Goal: Task Accomplishment & Management: Use online tool/utility

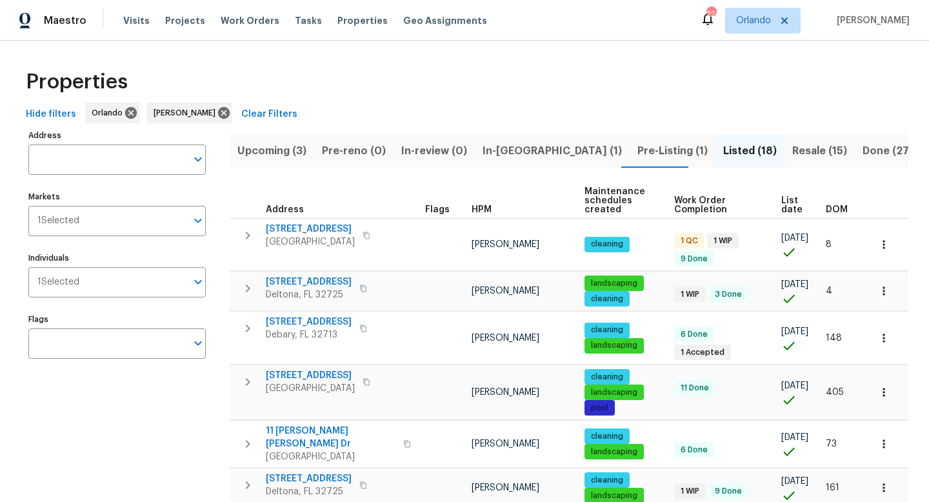
click at [792, 153] on span "Resale (15)" at bounding box center [819, 151] width 55 height 18
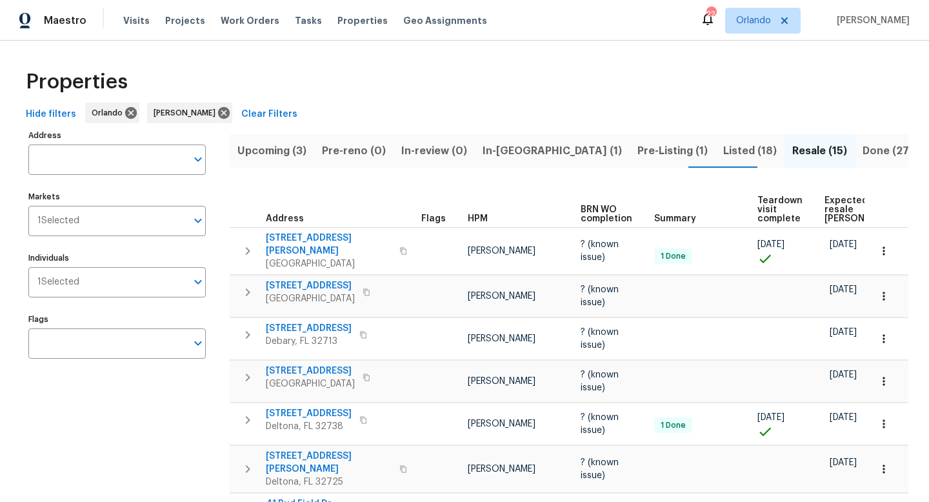
click at [723, 153] on span "Listed (18)" at bounding box center [750, 151] width 54 height 18
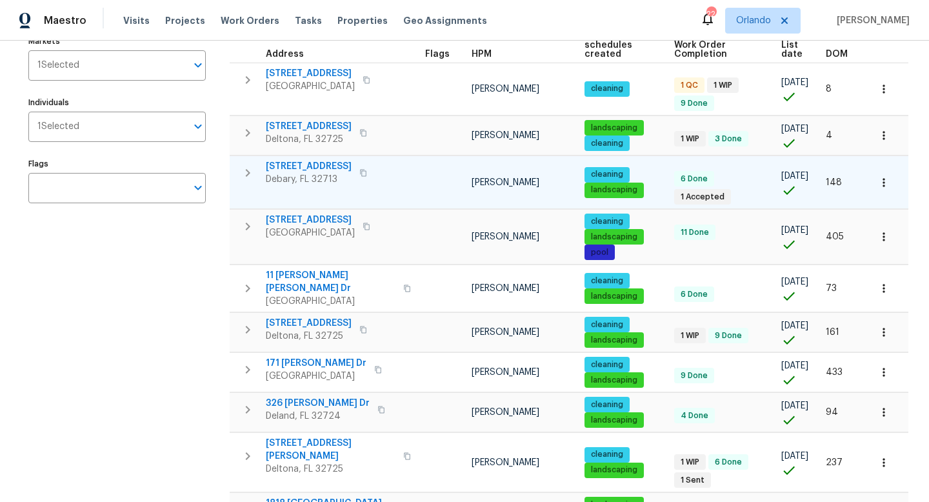
scroll to position [159, 0]
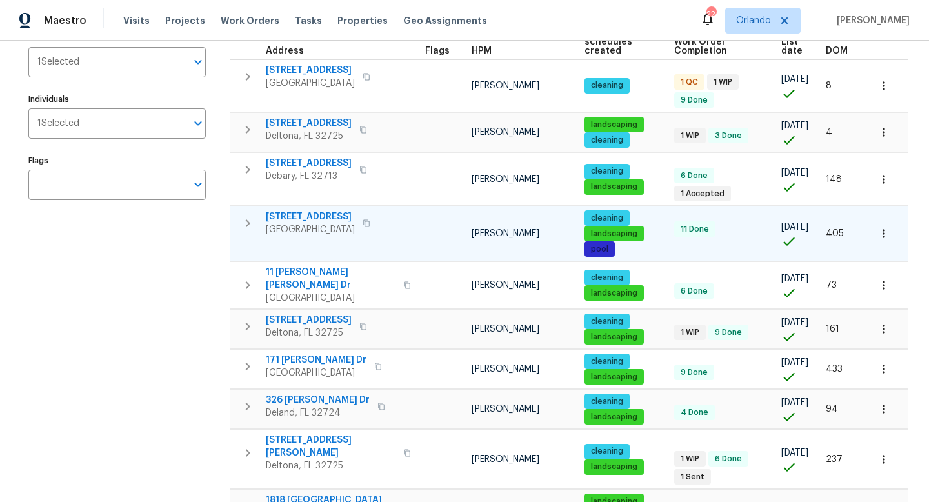
click at [313, 210] on span "[STREET_ADDRESS]" at bounding box center [310, 216] width 89 height 13
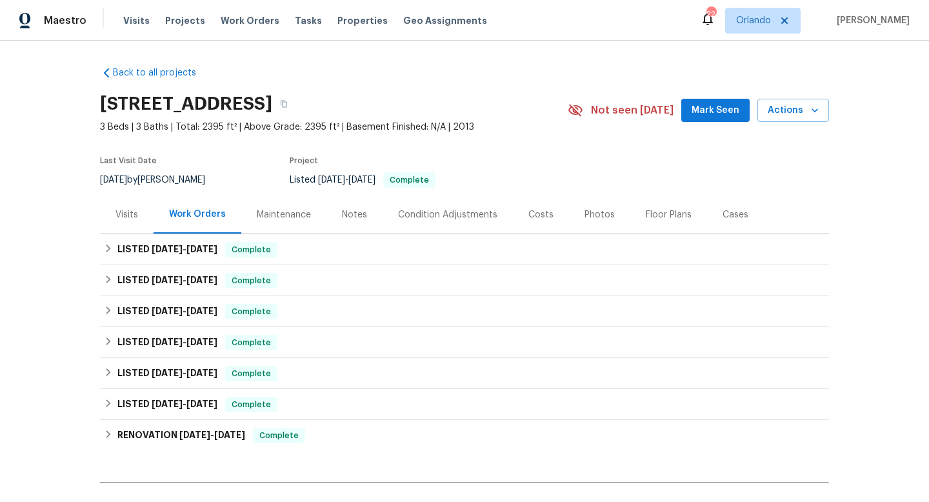
click at [595, 218] on div "Photos" at bounding box center [599, 214] width 30 height 13
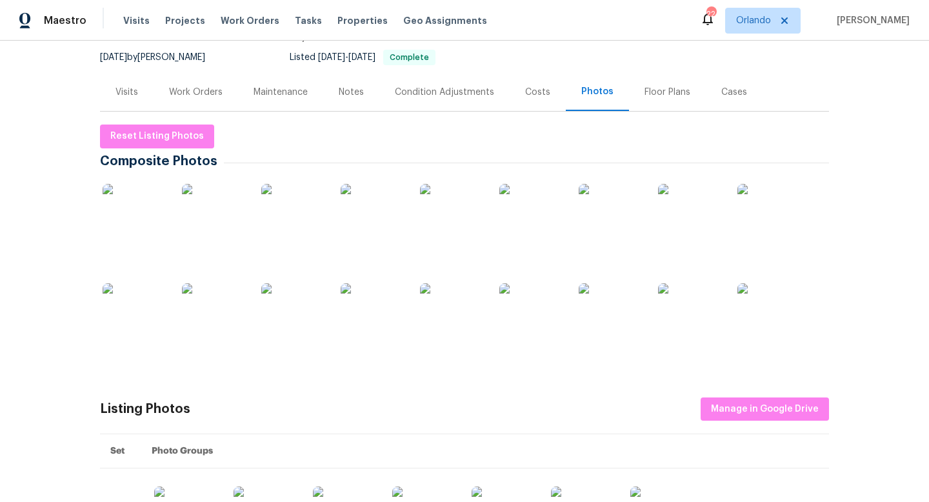
scroll to position [146, 0]
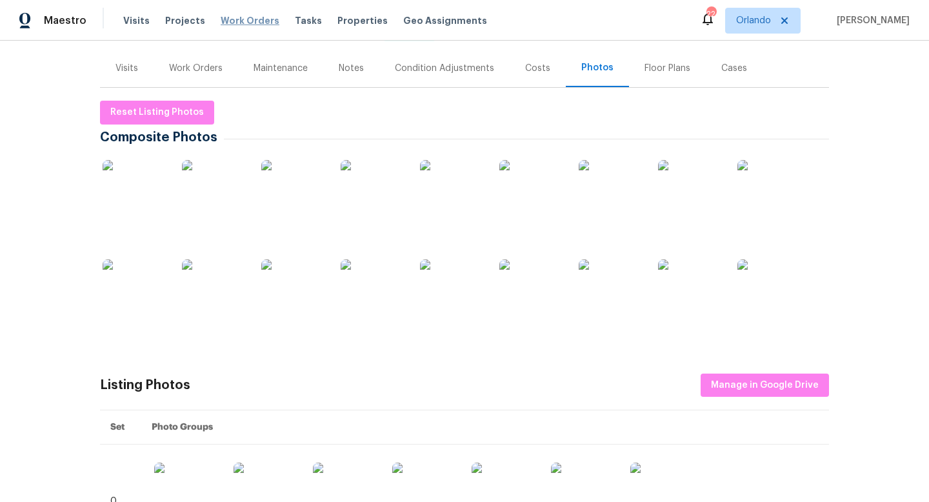
click at [244, 21] on span "Work Orders" at bounding box center [250, 20] width 59 height 13
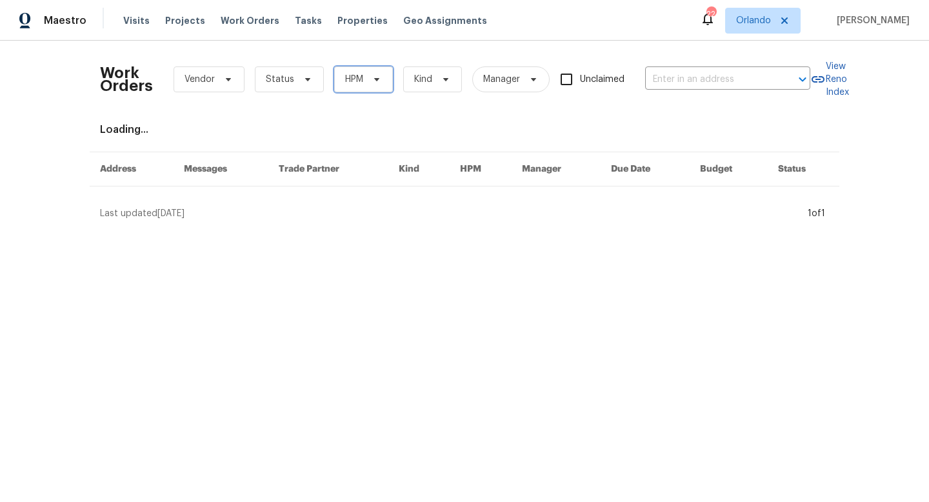
click at [357, 74] on span "HPM" at bounding box center [354, 79] width 18 height 13
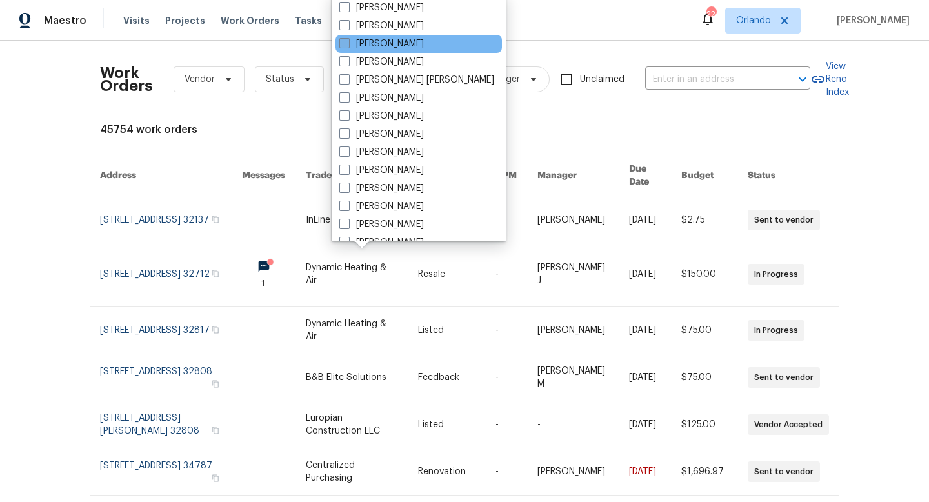
click at [344, 46] on span at bounding box center [344, 43] width 10 height 10
click at [344, 46] on input "[PERSON_NAME]" at bounding box center [343, 41] width 8 height 8
checkbox input "true"
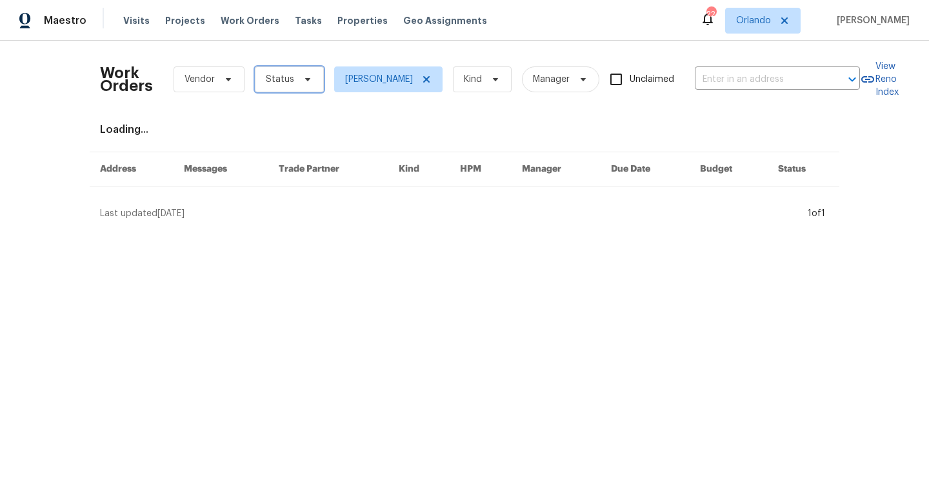
click at [309, 70] on span "Status" at bounding box center [289, 79] width 69 height 26
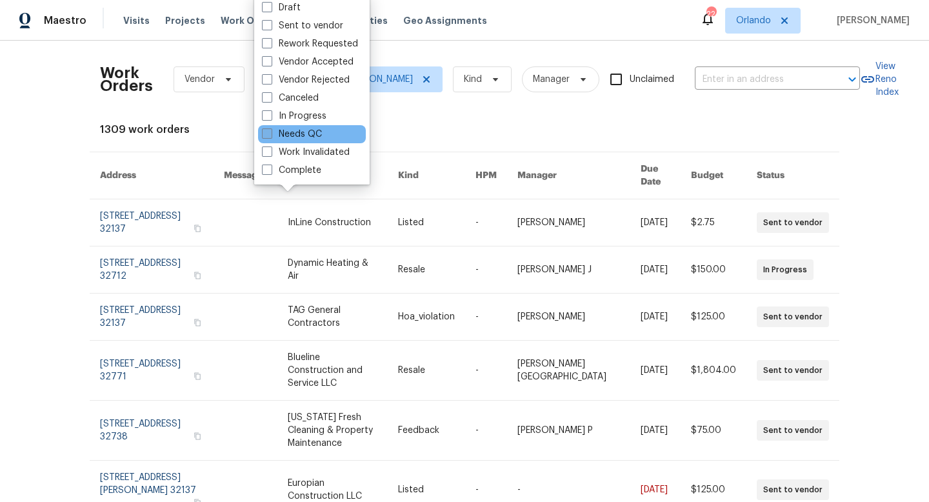
click at [269, 134] on span at bounding box center [267, 133] width 10 height 10
click at [269, 134] on input "Needs QC" at bounding box center [266, 132] width 8 height 8
checkbox input "true"
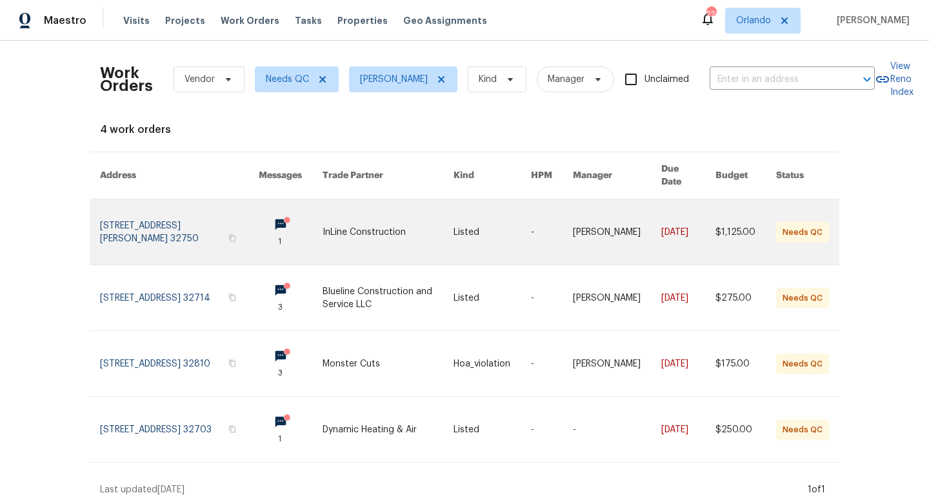
click at [404, 213] on link at bounding box center [388, 231] width 132 height 65
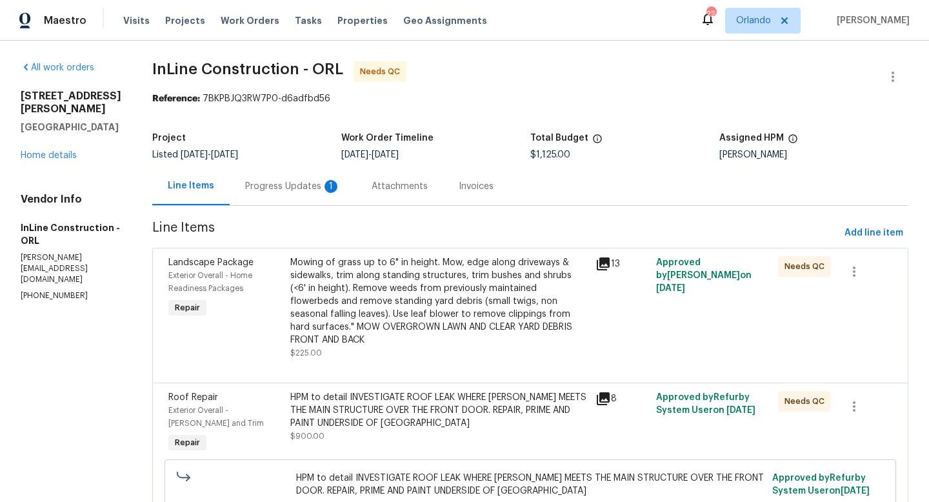
click at [515, 331] on div "Mowing of grass up to 6" in height. Mow, edge along driveways & sidewalks, trim…" at bounding box center [438, 301] width 297 height 90
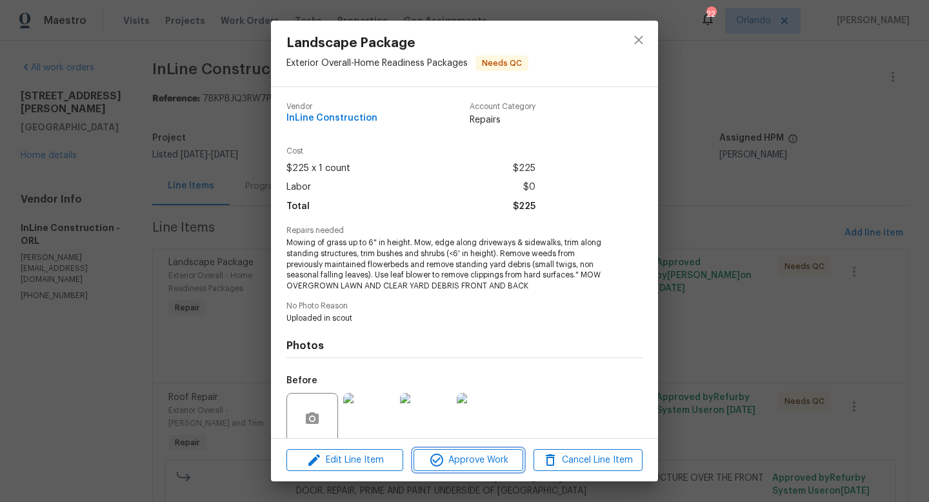
click at [472, 457] on span "Approve Work" at bounding box center [467, 460] width 101 height 16
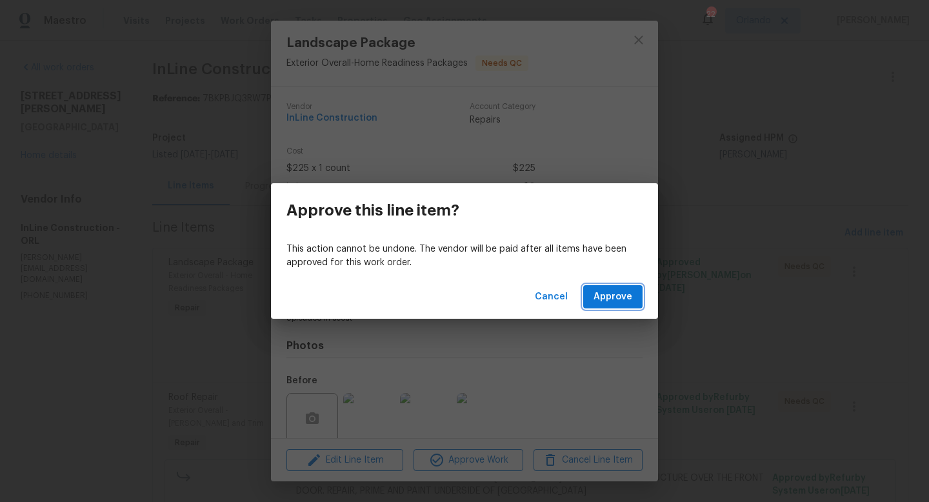
click at [605, 304] on span "Approve" at bounding box center [612, 297] width 39 height 16
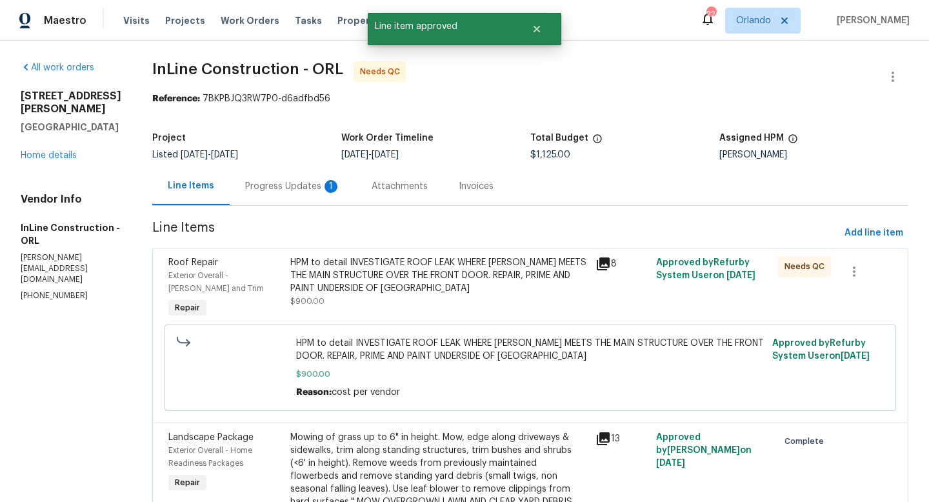
click at [503, 295] on div "HPM to detail INVESTIGATE ROOF LEAK WHERE CARPORT MEETS THE MAIN STRUCTURE OVER…" at bounding box center [438, 282] width 297 height 52
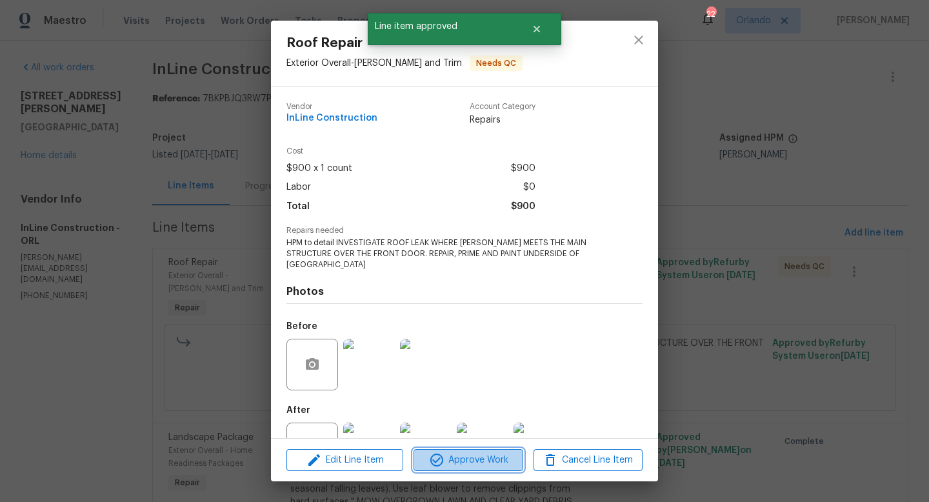
click at [474, 460] on span "Approve Work" at bounding box center [467, 460] width 101 height 16
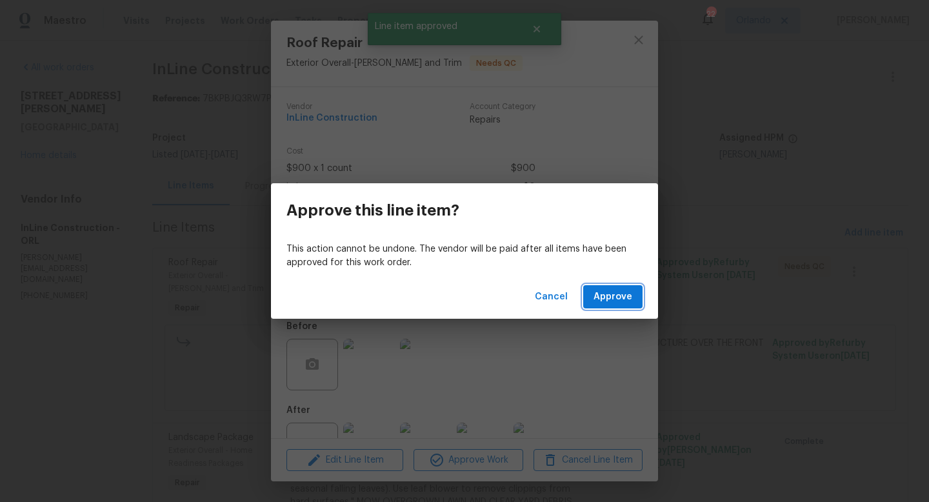
click at [617, 300] on span "Approve" at bounding box center [612, 297] width 39 height 16
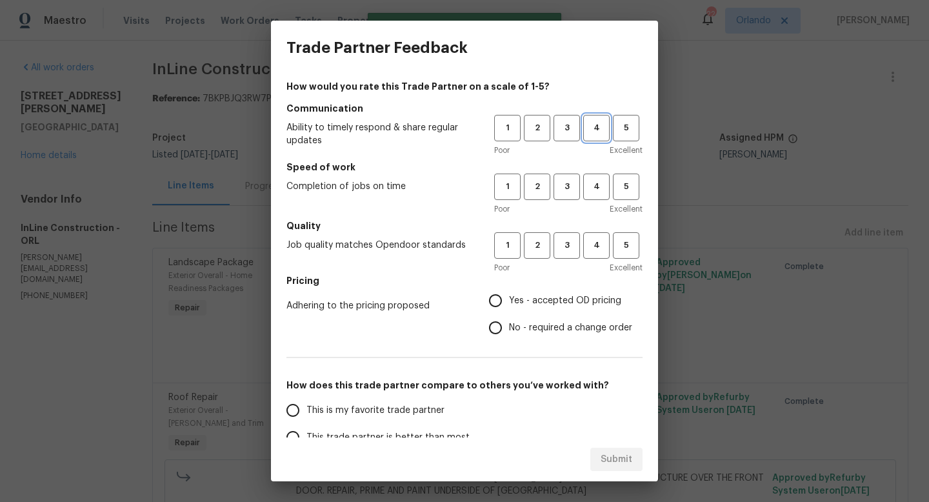
click at [601, 135] on span "4" at bounding box center [596, 128] width 24 height 15
click at [597, 173] on button "4" at bounding box center [596, 186] width 26 height 26
click at [592, 241] on span "4" at bounding box center [596, 245] width 24 height 15
click at [547, 321] on span "No - required a change order" at bounding box center [570, 328] width 123 height 14
click at [509, 321] on input "No - required a change order" at bounding box center [495, 327] width 27 height 27
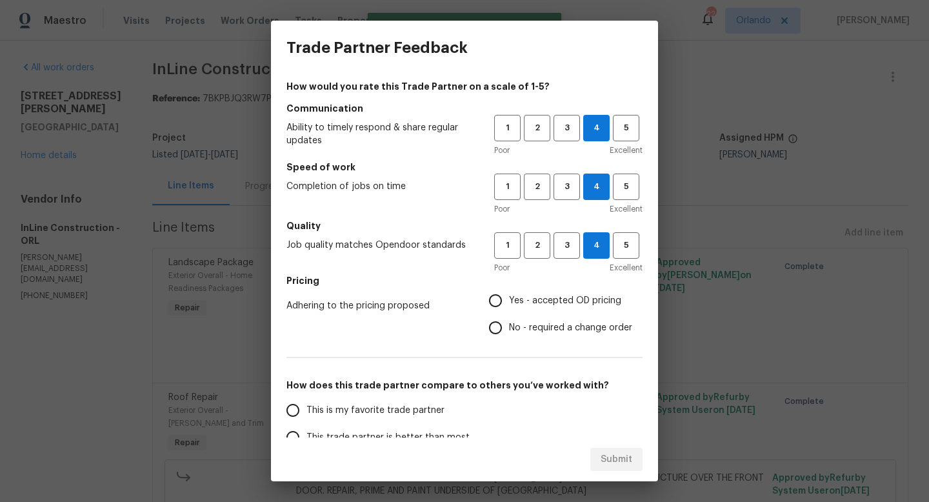
radio input "true"
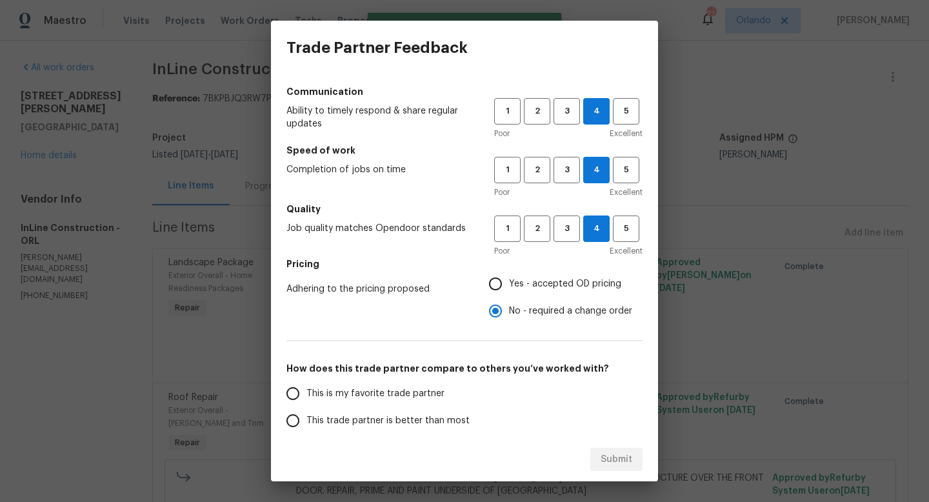
click at [412, 414] on span "This trade partner is better than most" at bounding box center [387, 421] width 163 height 14
click at [306, 414] on input "This trade partner is better than most" at bounding box center [292, 420] width 27 height 27
click at [602, 462] on span "Submit" at bounding box center [616, 459] width 32 height 16
radio input "true"
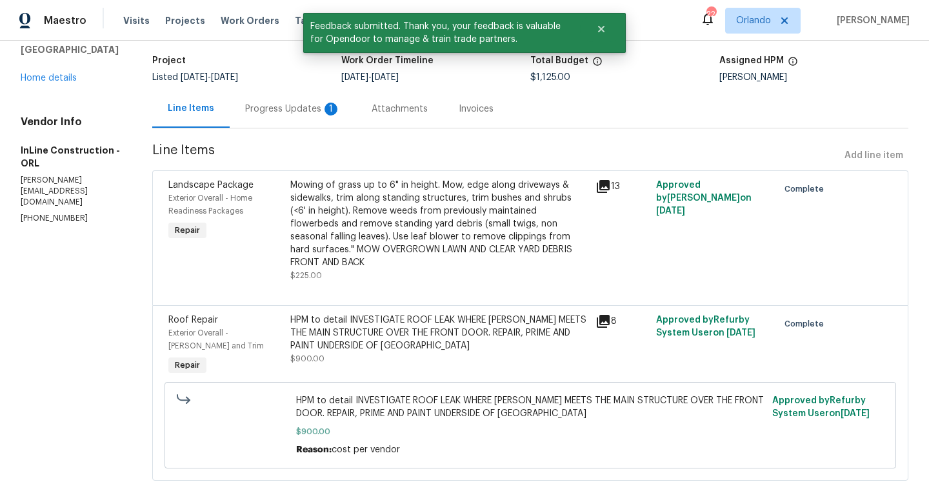
scroll to position [78, 0]
click at [502, 358] on div "HPM to detail INVESTIGATE ROOF LEAK WHERE CARPORT MEETS THE MAIN STRUCTURE OVER…" at bounding box center [438, 339] width 297 height 52
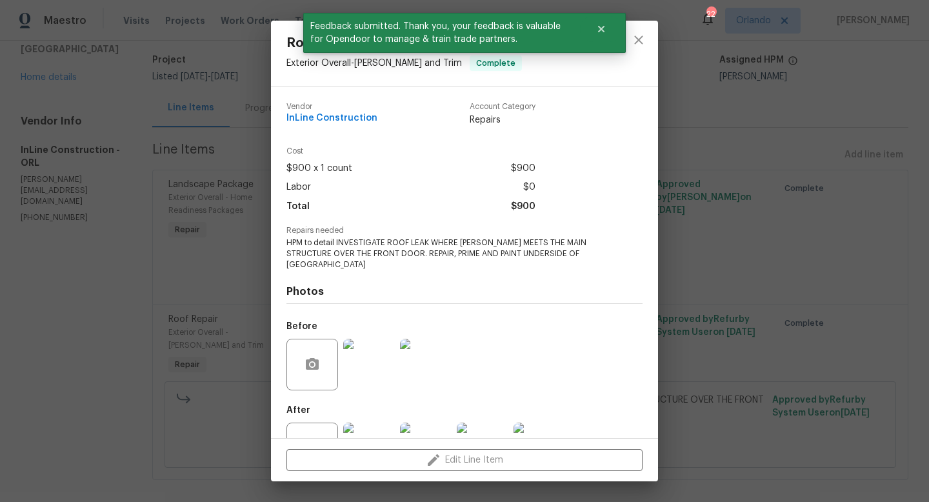
scroll to position [39, 0]
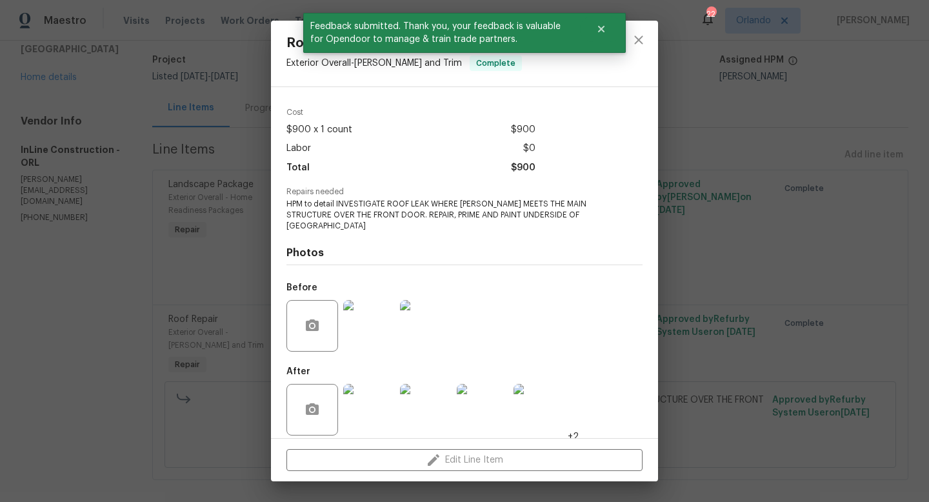
click at [388, 398] on img at bounding box center [369, 410] width 52 height 52
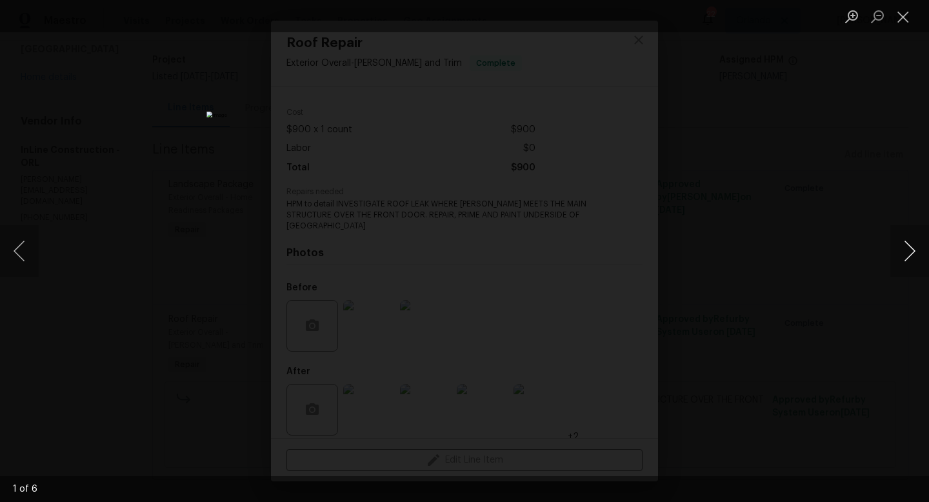
click at [912, 254] on button "Next image" at bounding box center [909, 251] width 39 height 52
click at [911, 254] on button "Next image" at bounding box center [909, 251] width 39 height 52
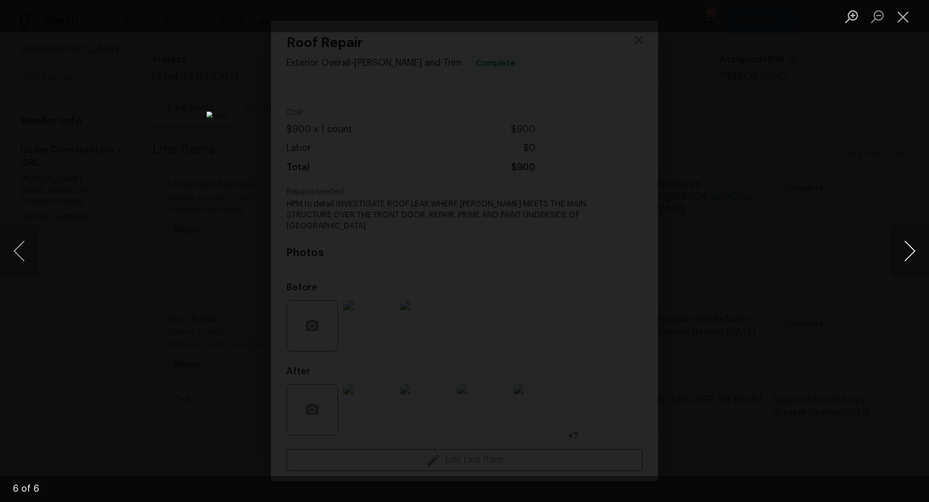
click at [911, 254] on button "Next image" at bounding box center [909, 251] width 39 height 52
click at [912, 253] on button "Next image" at bounding box center [909, 251] width 39 height 52
click at [904, 21] on button "Close lightbox" at bounding box center [903, 16] width 26 height 23
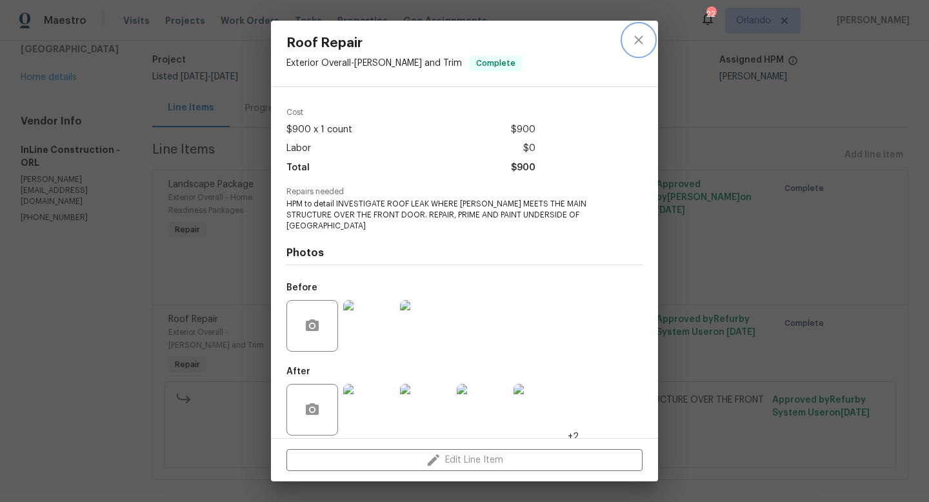
click at [642, 35] on icon "close" at bounding box center [638, 39] width 15 height 15
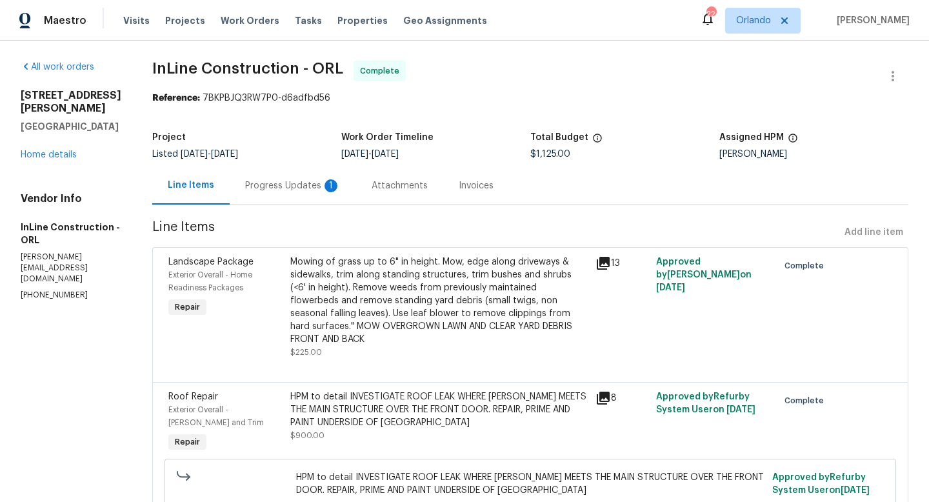
scroll to position [0, 0]
click at [239, 13] on div "Visits Projects Work Orders Tasks Properties Geo Assignments" at bounding box center [312, 21] width 379 height 26
click at [238, 25] on span "Work Orders" at bounding box center [250, 20] width 59 height 13
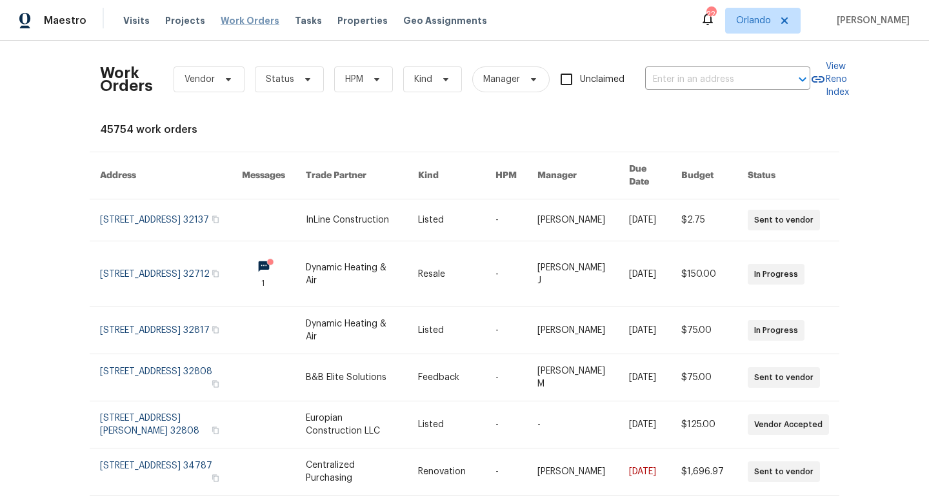
click at [246, 14] on span "Work Orders" at bounding box center [250, 20] width 59 height 13
click at [357, 87] on span "HPM" at bounding box center [363, 79] width 59 height 26
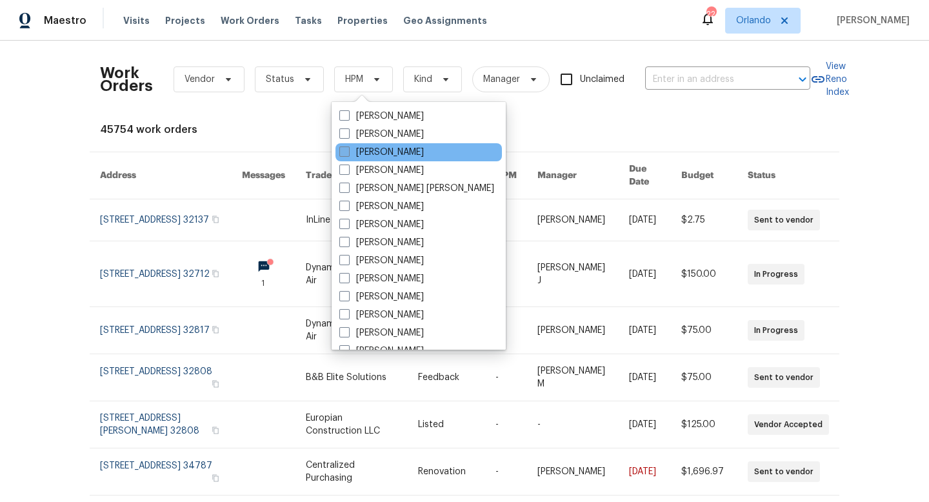
click at [339, 150] on span at bounding box center [344, 151] width 10 height 10
click at [339, 150] on input "[PERSON_NAME]" at bounding box center [343, 150] width 8 height 8
checkbox input "true"
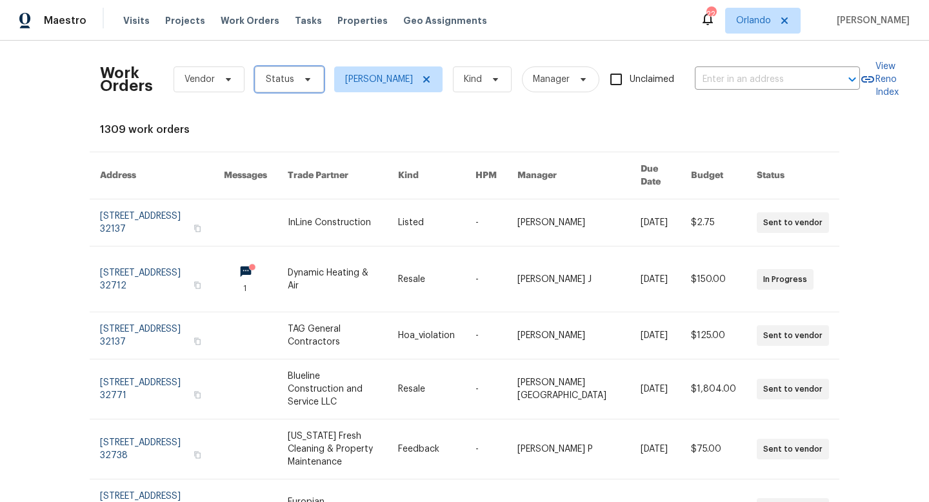
click at [299, 85] on span "Status" at bounding box center [289, 79] width 69 height 26
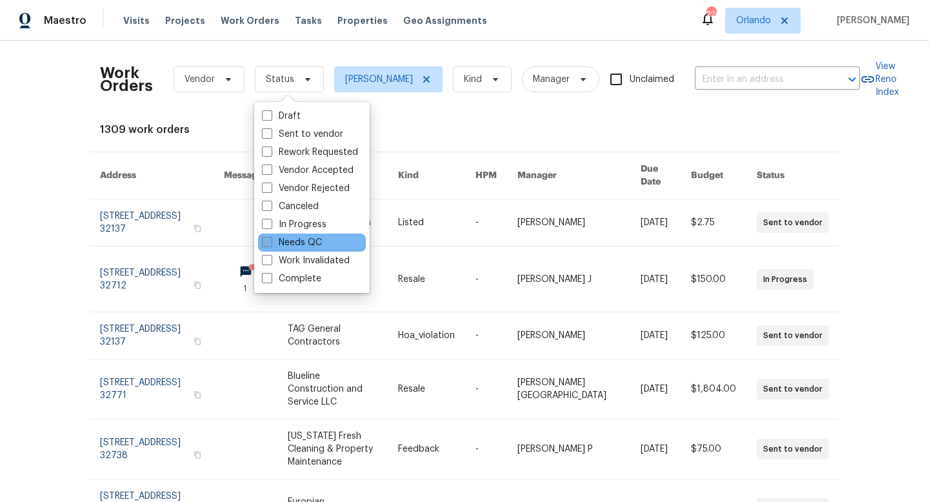
click at [268, 242] on span at bounding box center [267, 242] width 10 height 10
click at [268, 242] on input "Needs QC" at bounding box center [266, 240] width 8 height 8
checkbox input "true"
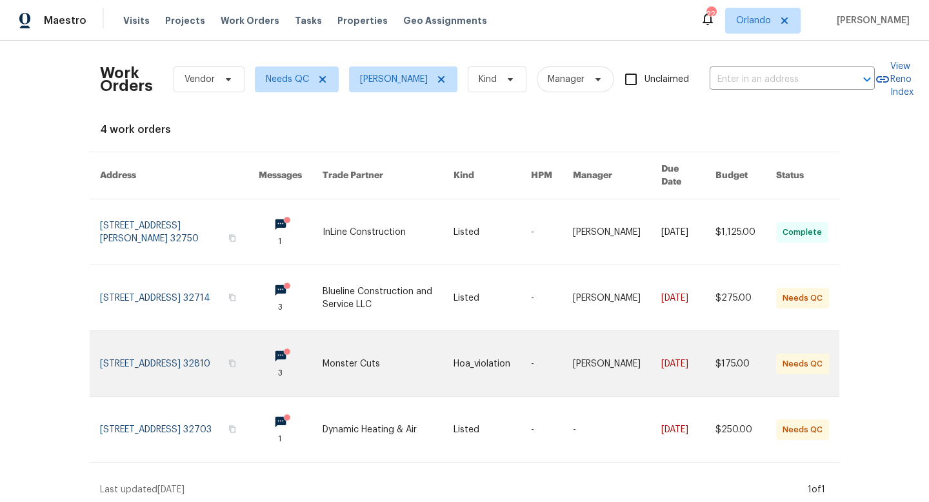
click at [377, 350] on link at bounding box center [388, 363] width 132 height 65
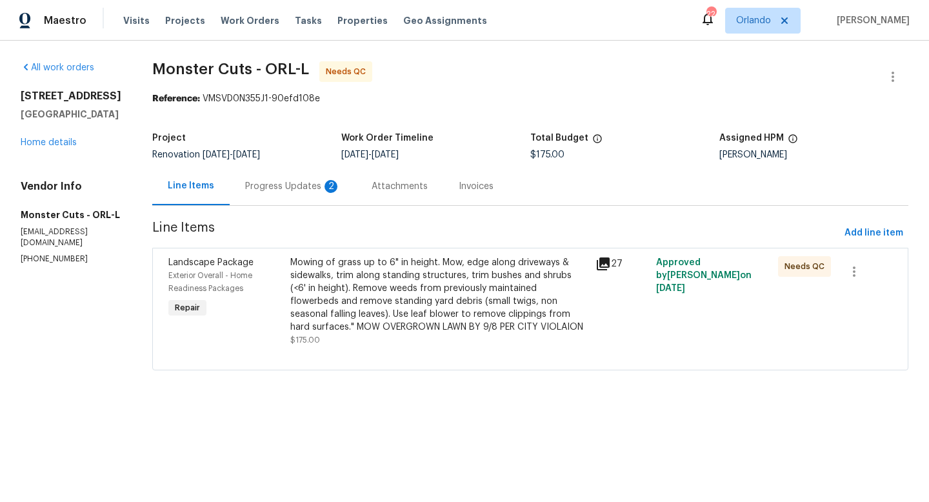
click at [282, 177] on div "Progress Updates 2" at bounding box center [293, 186] width 126 height 38
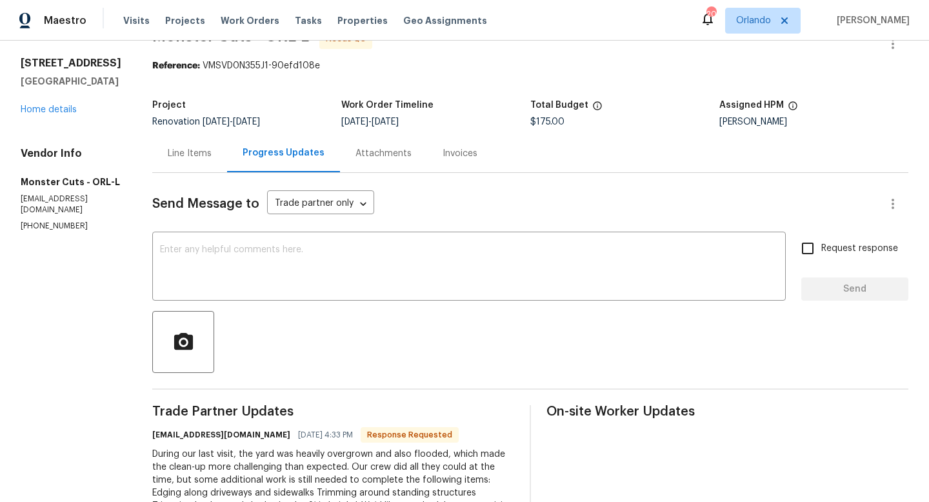
scroll to position [25, 0]
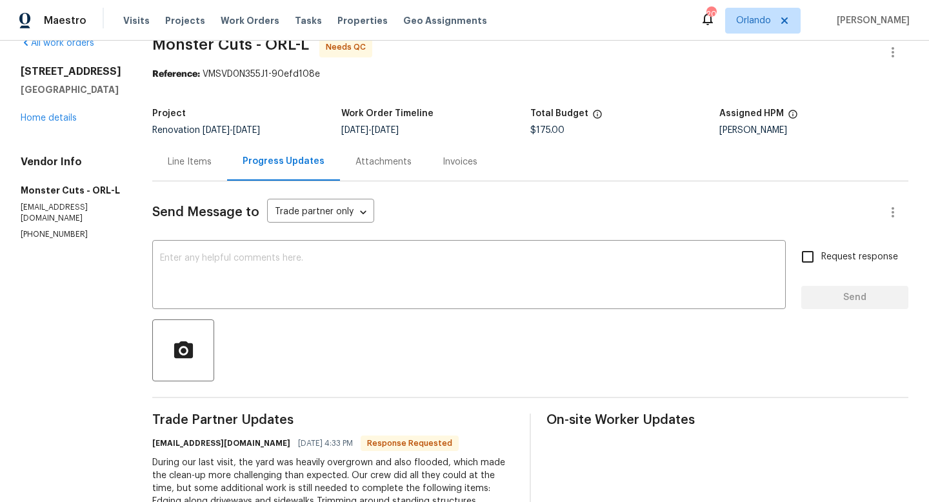
click at [168, 161] on div "Line Items" at bounding box center [190, 161] width 44 height 13
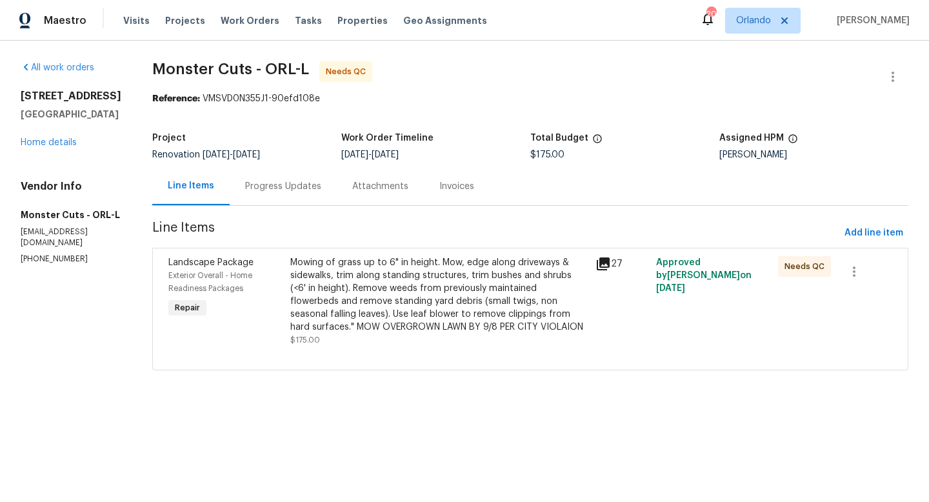
click at [297, 288] on div "Mowing of grass up to 6" in height. Mow, edge along driveways & sidewalks, trim…" at bounding box center [438, 294] width 297 height 77
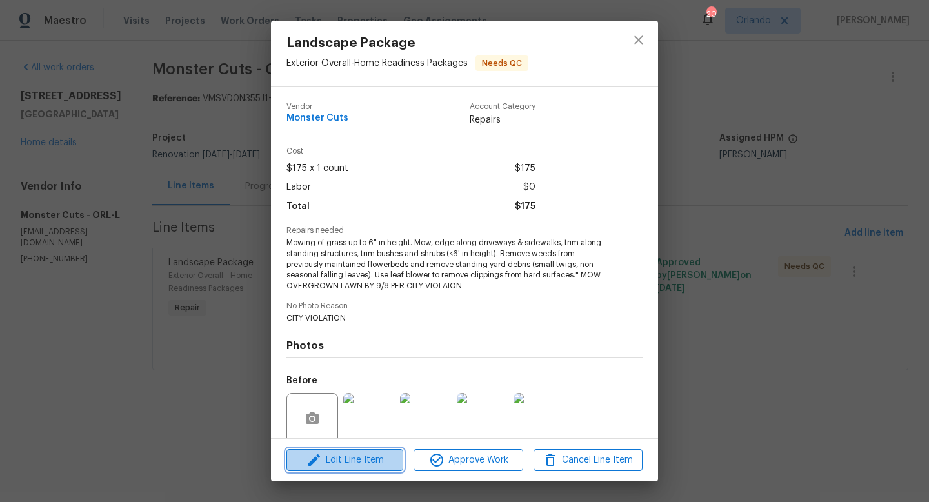
click at [351, 453] on span "Edit Line Item" at bounding box center [344, 460] width 109 height 16
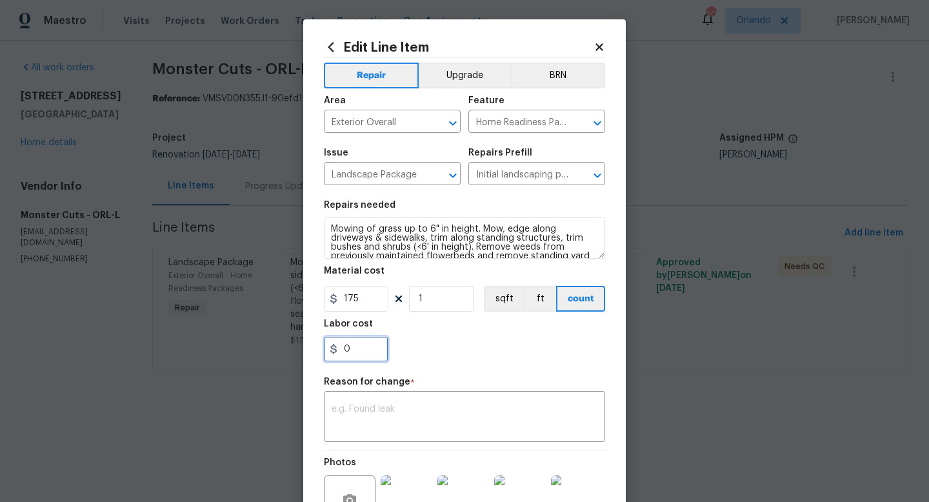
click at [364, 346] on input "0" at bounding box center [356, 349] width 64 height 26
type input "150"
click at [453, 378] on div "Reason for change *" at bounding box center [464, 385] width 281 height 17
click at [439, 427] on textarea at bounding box center [464, 417] width 266 height 27
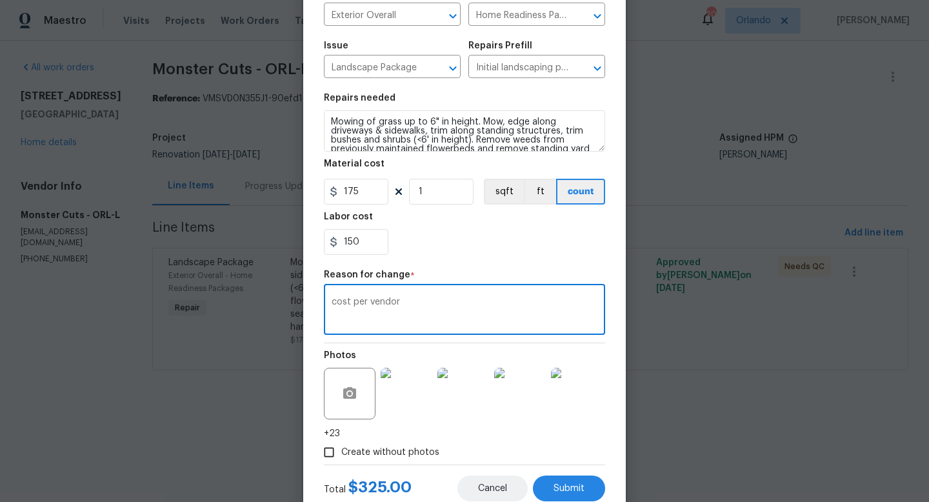
scroll to position [144, 0]
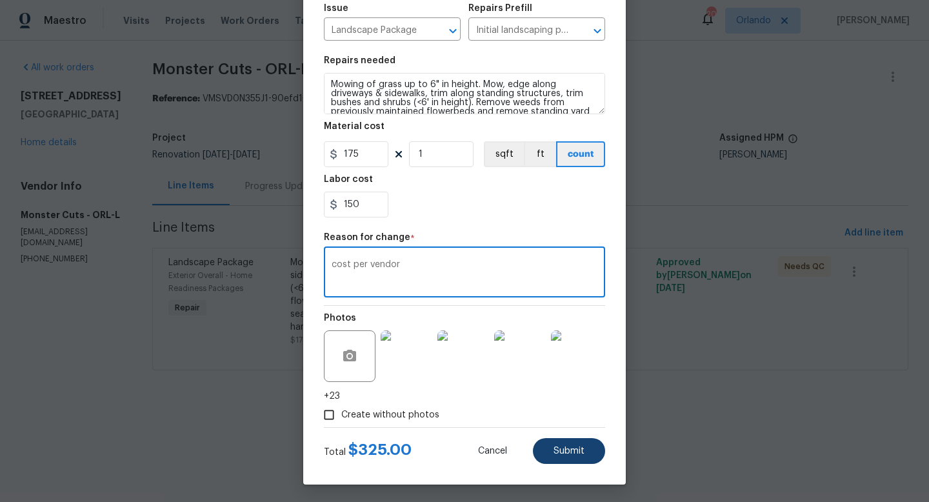
type textarea "cost per vendor"
click at [572, 457] on button "Submit" at bounding box center [569, 451] width 72 height 26
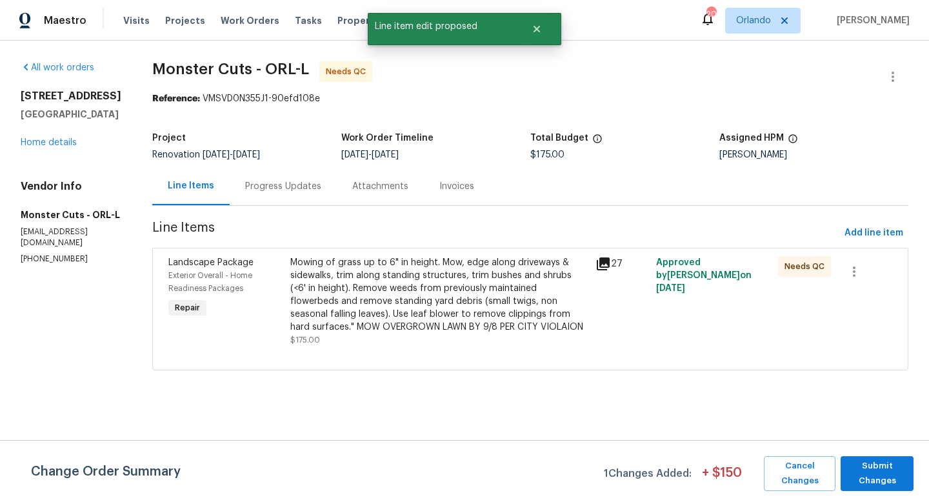
scroll to position [0, 0]
click at [857, 480] on span "Submit Changes" at bounding box center [877, 473] width 60 height 30
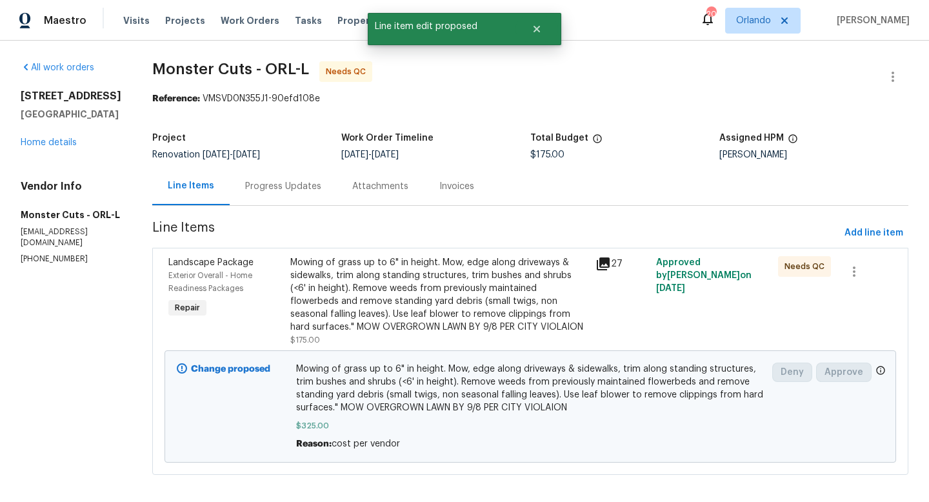
click at [271, 188] on div "Progress Updates" at bounding box center [283, 186] width 76 height 13
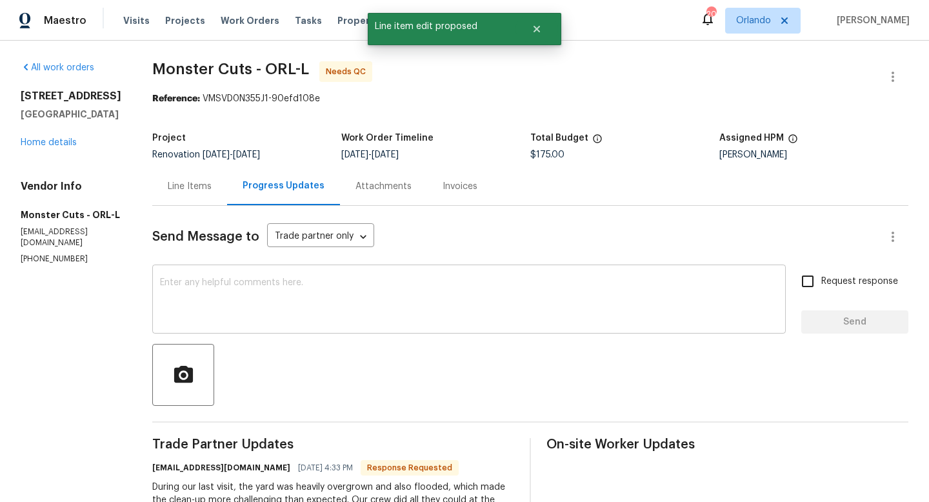
click at [319, 299] on textarea at bounding box center [469, 300] width 618 height 45
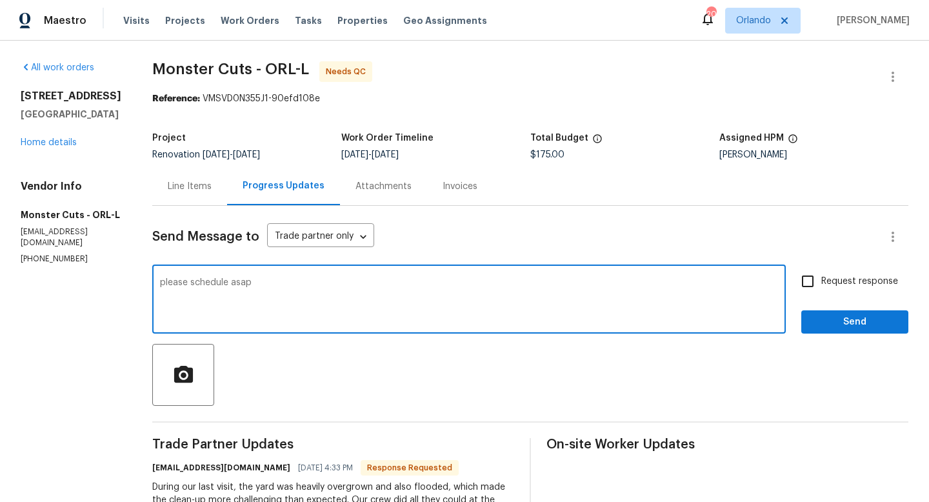
type textarea "please schedule asap"
click at [806, 287] on input "Request response" at bounding box center [807, 281] width 27 height 27
checkbox input "true"
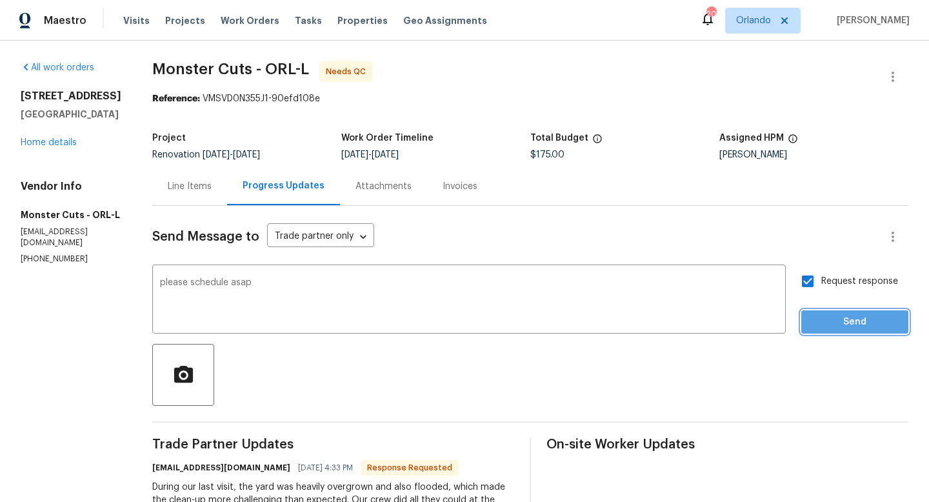
click at [828, 321] on span "Send" at bounding box center [854, 322] width 86 height 16
